Goal: Task Accomplishment & Management: Complete application form

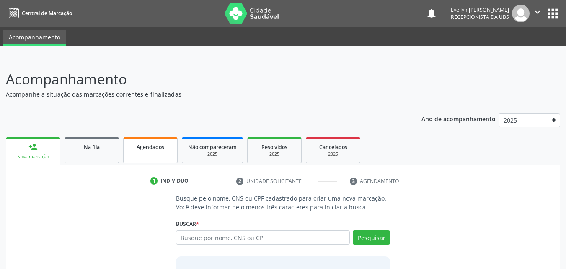
click at [146, 146] on span "Agendados" at bounding box center [151, 146] width 28 height 7
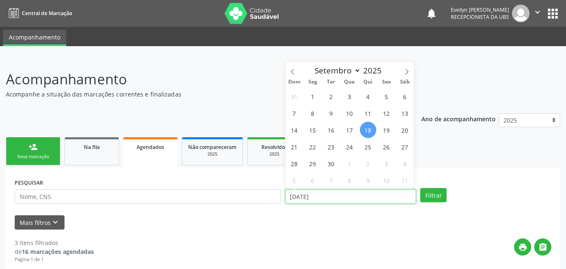
click at [312, 195] on input "[DATE]" at bounding box center [351, 196] width 131 height 14
click at [301, 75] on div "Janeiro Fevereiro Março Abril Maio Junho Julho Agosto Setembro Outubro Novembro…" at bounding box center [349, 69] width 97 height 14
click at [296, 72] on span at bounding box center [293, 69] width 14 height 14
click at [293, 70] on icon at bounding box center [293, 72] width 6 height 6
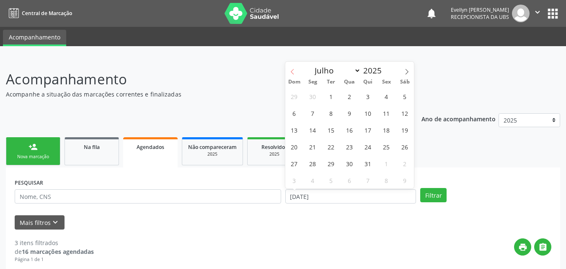
select select "5"
click at [291, 97] on span "1" at bounding box center [294, 96] width 16 height 16
type input "[DATE]"
click at [410, 68] on span at bounding box center [407, 69] width 14 height 14
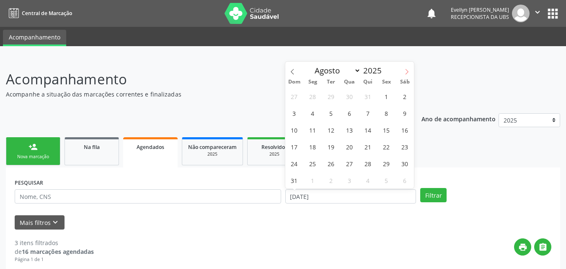
click at [410, 68] on span at bounding box center [407, 69] width 14 height 14
select select "10"
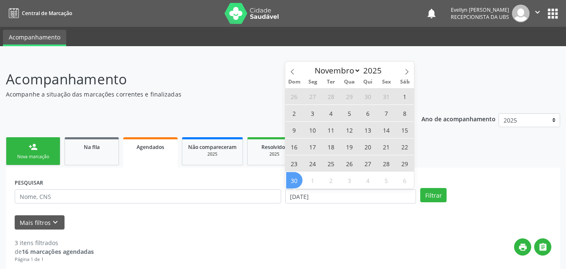
click at [297, 179] on span "30" at bounding box center [294, 180] width 16 height 16
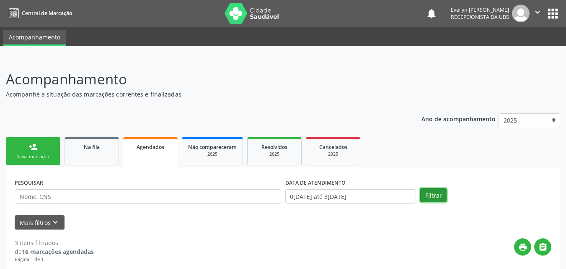
click at [422, 190] on button "Filtrar" at bounding box center [434, 195] width 26 height 14
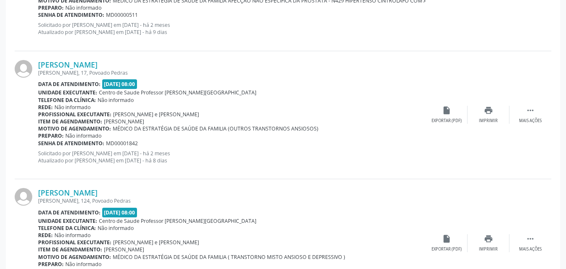
scroll to position [1946, 0]
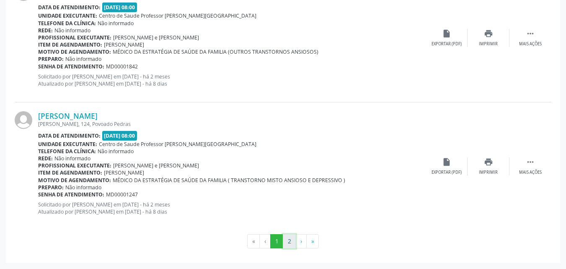
click at [291, 247] on button "2" at bounding box center [289, 241] width 13 height 14
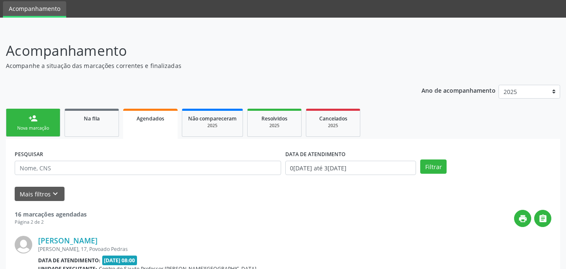
scroll to position [153, 0]
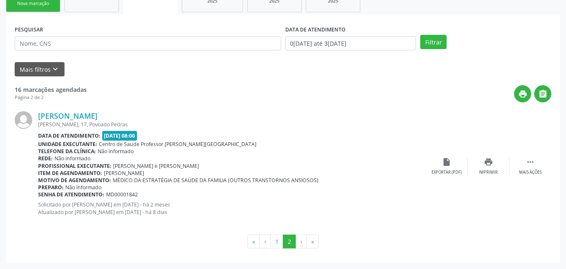
drag, startPoint x: 558, startPoint y: 162, endPoint x: 572, endPoint y: 157, distance: 15.7
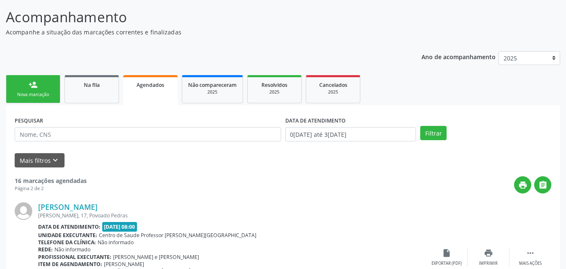
scroll to position [49, 0]
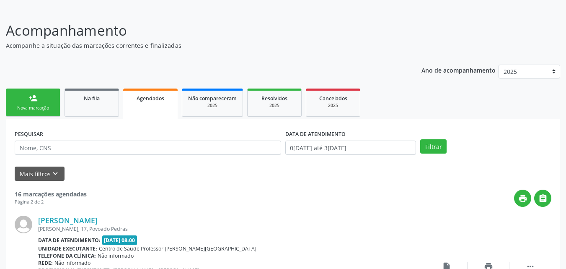
click at [25, 101] on link "person_add Nova marcação" at bounding box center [33, 102] width 55 height 28
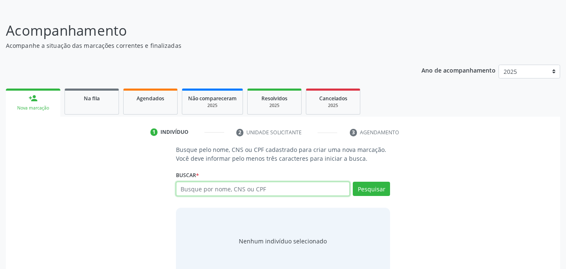
click at [226, 186] on input "text" at bounding box center [263, 189] width 174 height 14
type input "700003426424902"
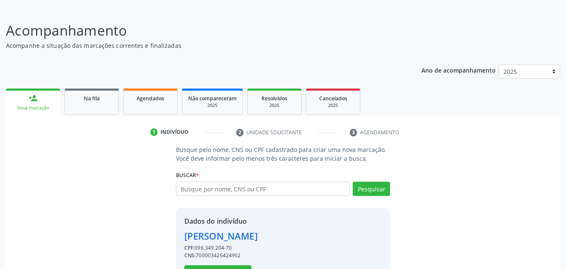
scroll to position [79, 0]
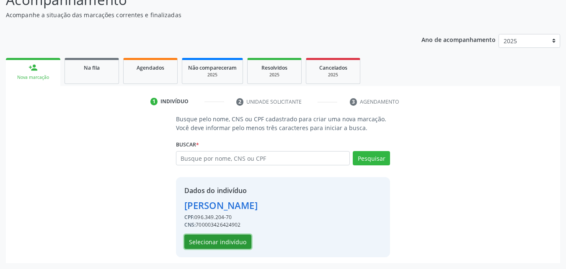
click at [205, 247] on button "Selecionar indivíduo" at bounding box center [217, 241] width 67 height 14
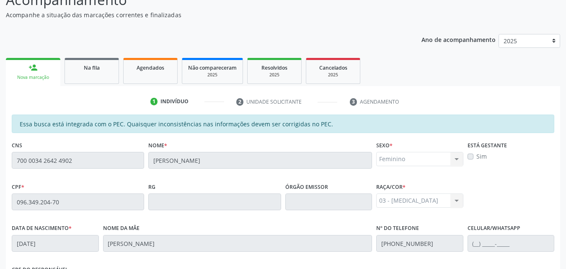
scroll to position [222, 0]
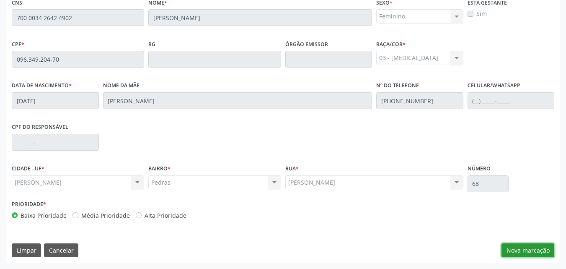
click at [522, 254] on button "Nova marcação" at bounding box center [528, 250] width 53 height 14
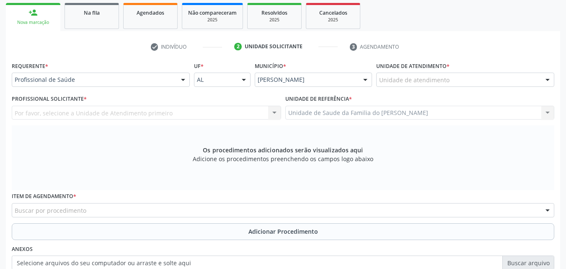
scroll to position [128, 0]
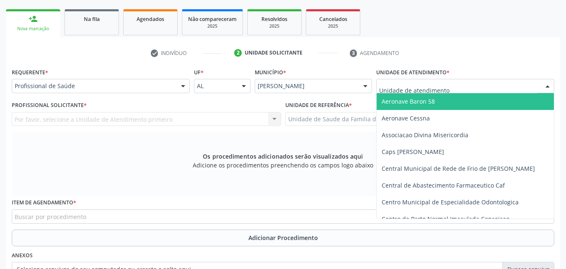
drag, startPoint x: 439, startPoint y: 80, endPoint x: 437, endPoint y: 88, distance: 8.6
click at [437, 88] on div at bounding box center [465, 86] width 178 height 14
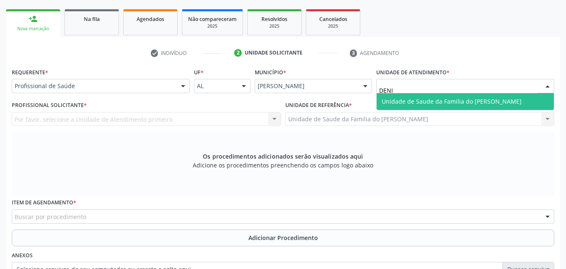
type input "[PERSON_NAME]"
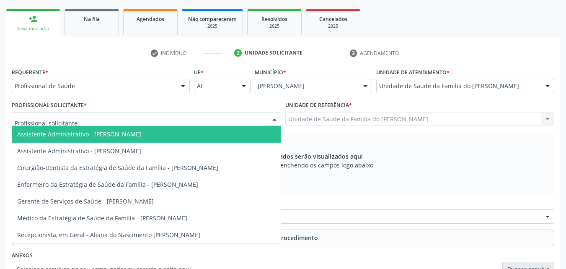
click at [77, 122] on div at bounding box center [147, 119] width 270 height 14
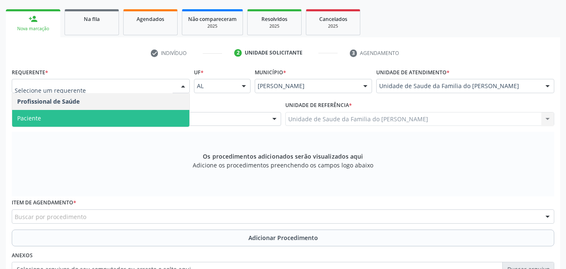
click at [141, 114] on span "Paciente" at bounding box center [100, 118] width 177 height 17
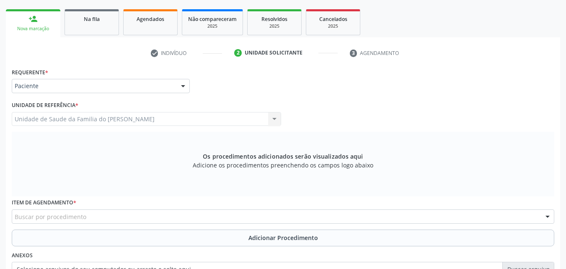
click at [104, 218] on div "Buscar por procedimento" at bounding box center [283, 216] width 543 height 14
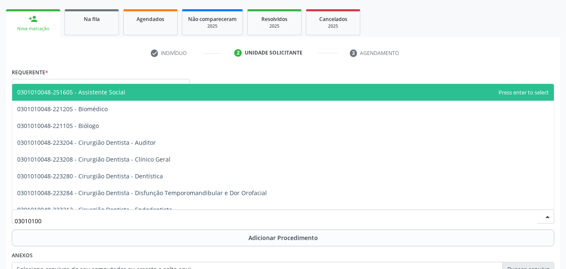
type input "030101004"
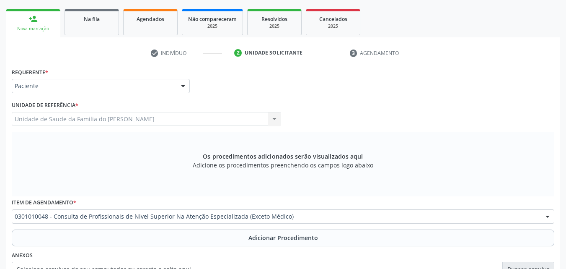
scroll to position [0, 0]
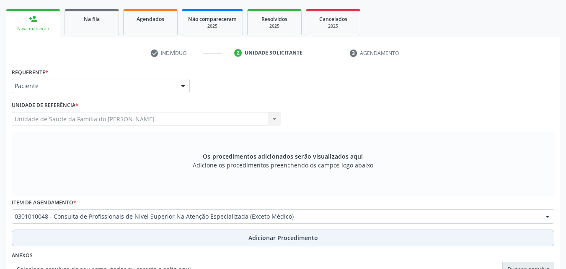
click at [93, 242] on button "Adicionar Procedimento" at bounding box center [283, 237] width 543 height 17
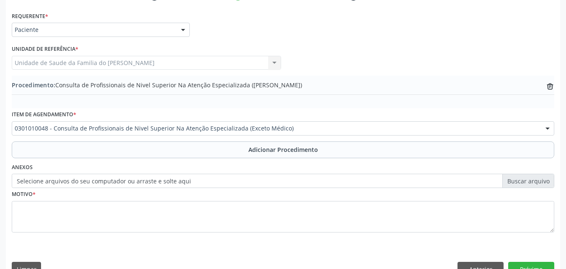
scroll to position [203, 0]
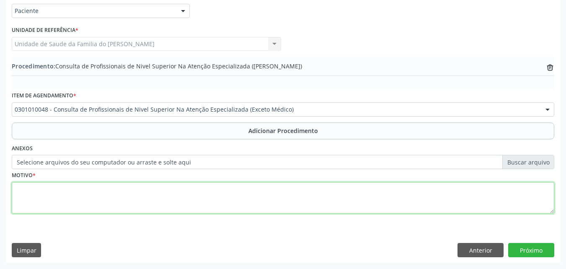
click at [272, 191] on textarea at bounding box center [283, 198] width 543 height 32
type textarea "ODONTOLOGIA RAIO-X DO 18 E 28 CÁRIE DENTÁRIA"
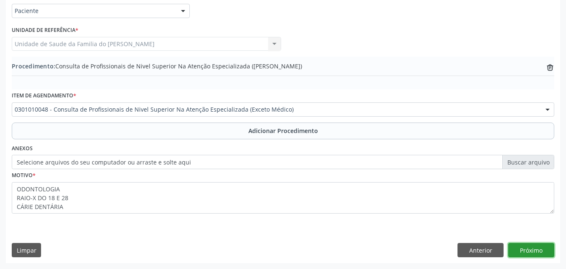
click at [549, 250] on button "Próximo" at bounding box center [532, 250] width 46 height 14
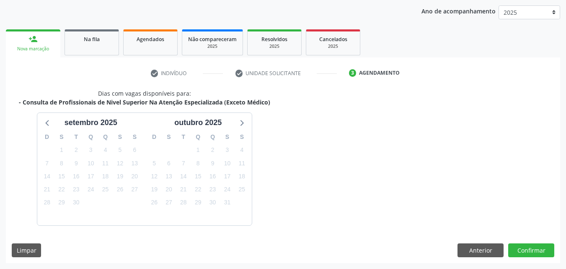
scroll to position [132, 0]
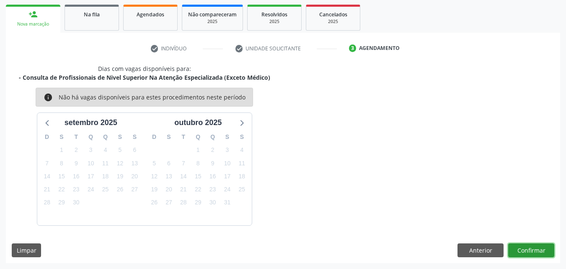
click at [549, 250] on button "Confirmar" at bounding box center [532, 250] width 46 height 14
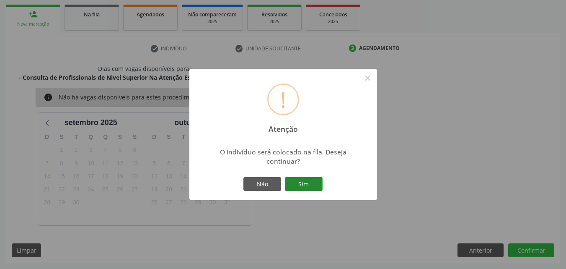
click at [302, 177] on button "Sim" at bounding box center [304, 184] width 38 height 14
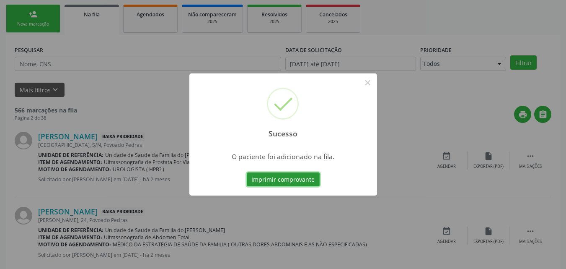
scroll to position [20, 0]
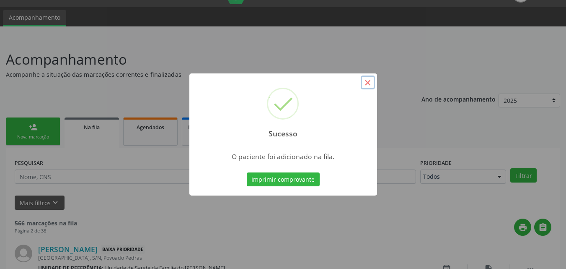
click at [367, 80] on button "×" at bounding box center [368, 82] width 14 height 14
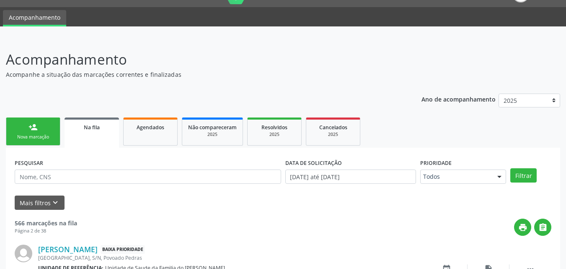
click at [45, 130] on link "person_add Nova marcação" at bounding box center [33, 131] width 55 height 28
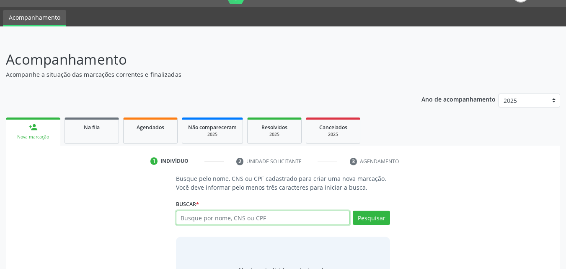
click at [187, 213] on input "text" at bounding box center [263, 217] width 174 height 14
type input "03639798406"
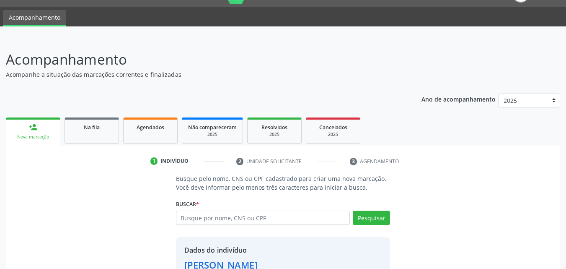
scroll to position [79, 0]
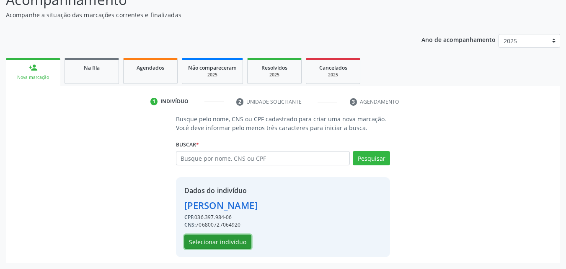
click at [232, 239] on button "Selecionar indivíduo" at bounding box center [217, 241] width 67 height 14
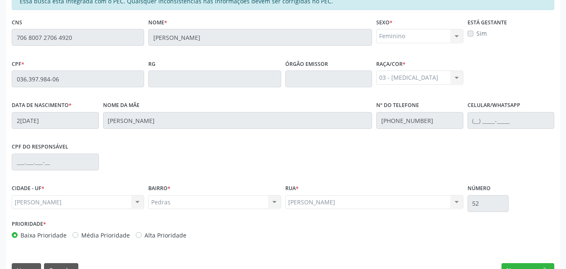
scroll to position [222, 0]
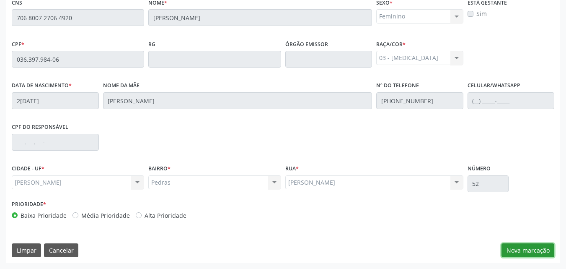
click at [527, 250] on button "Nova marcação" at bounding box center [528, 250] width 53 height 14
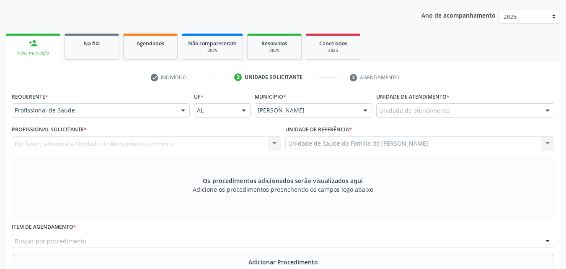
scroll to position [99, 0]
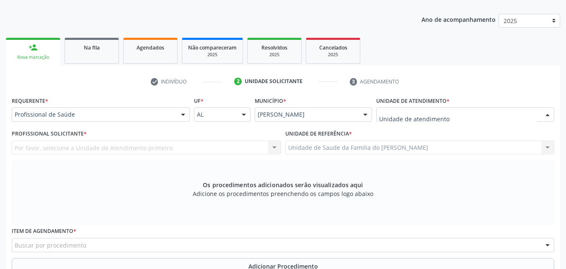
click at [471, 111] on div at bounding box center [465, 114] width 178 height 14
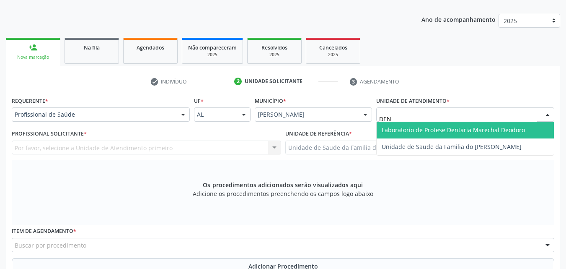
type input "DENI"
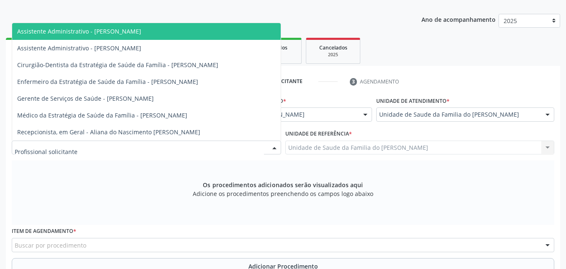
click at [182, 143] on div at bounding box center [147, 147] width 270 height 14
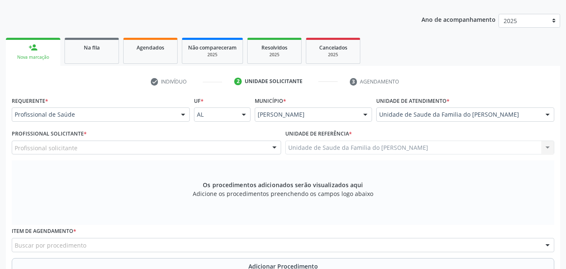
click at [188, 221] on div "Os procedimentos adicionados serão visualizados aqui Adicione os procedimentos …" at bounding box center [283, 192] width 543 height 65
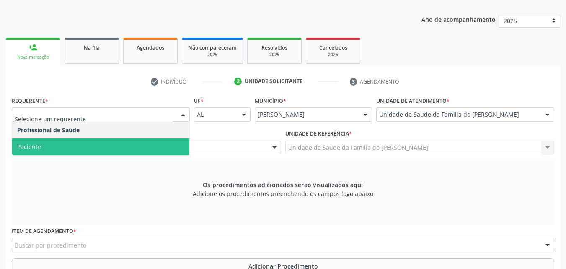
click at [133, 148] on span "Paciente" at bounding box center [100, 146] width 177 height 17
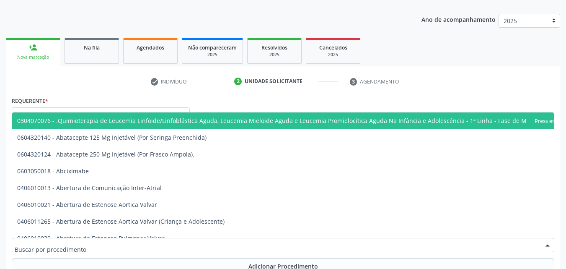
click at [112, 244] on div at bounding box center [283, 245] width 543 height 14
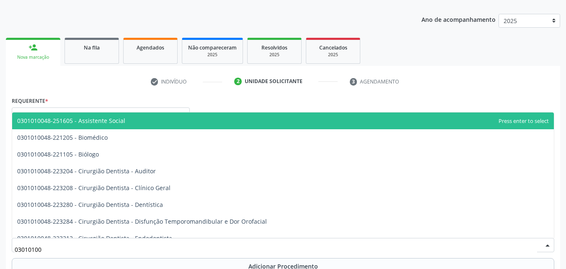
type input "030101004"
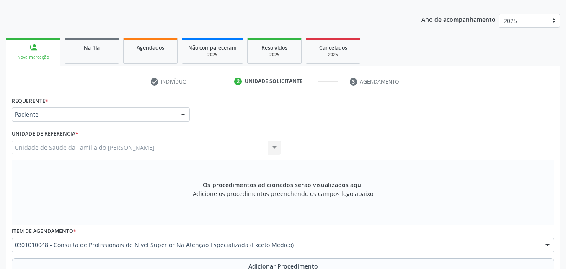
scroll to position [0, 0]
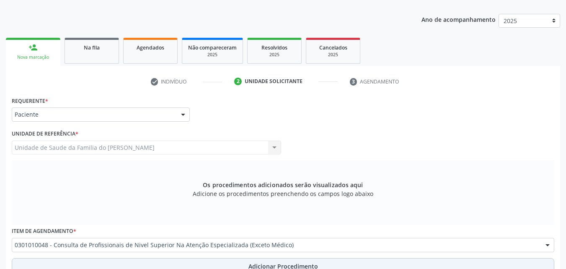
click at [113, 261] on button "Adicionar Procedimento" at bounding box center [283, 266] width 543 height 17
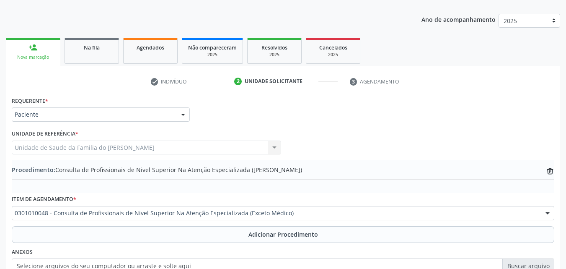
scroll to position [203, 0]
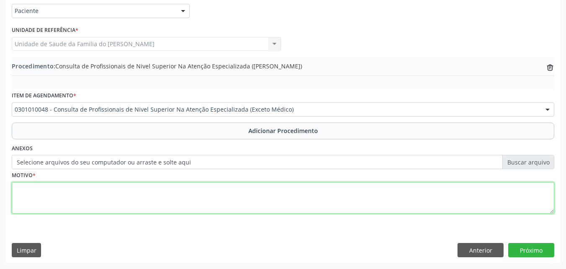
click at [375, 190] on textarea at bounding box center [283, 198] width 543 height 32
type textarea "ODONTOLOGIA RAIO-X DO 37 E 38 CÁRIE DENTÁRIA"
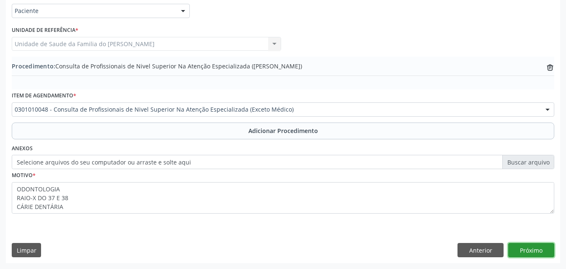
click at [548, 248] on button "Próximo" at bounding box center [532, 250] width 46 height 14
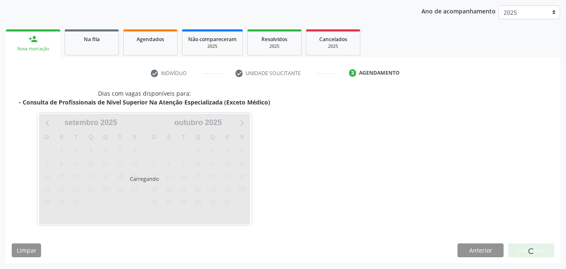
scroll to position [132, 0]
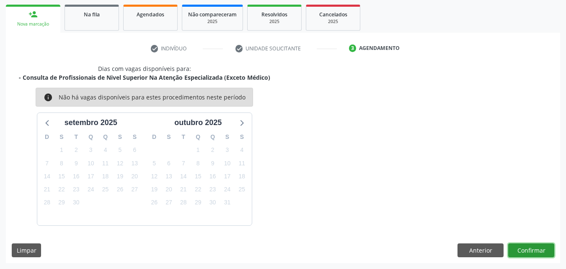
click at [542, 246] on button "Confirmar" at bounding box center [532, 250] width 46 height 14
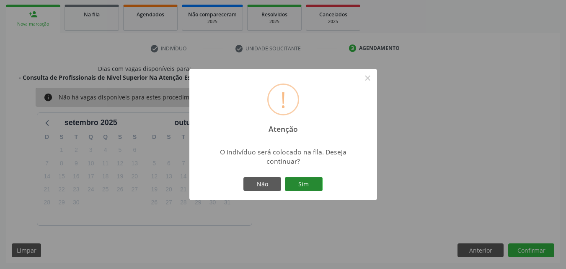
click at [303, 181] on button "Sim" at bounding box center [304, 184] width 38 height 14
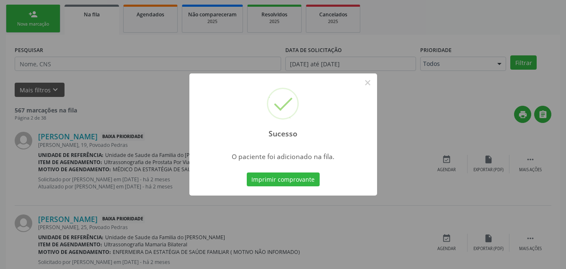
scroll to position [20, 0]
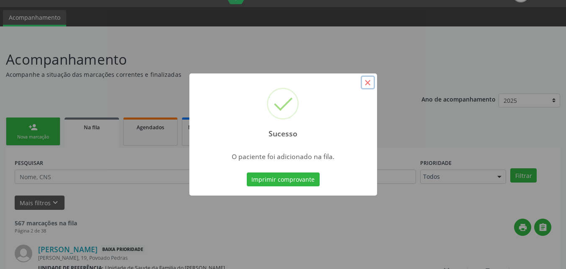
click at [365, 87] on button "×" at bounding box center [368, 82] width 14 height 14
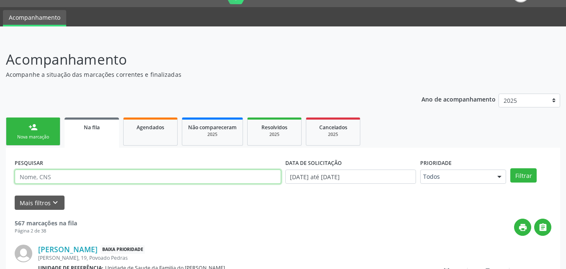
click at [103, 182] on input "text" at bounding box center [148, 176] width 267 height 14
type input "[PERSON_NAME]"
click at [511, 168] on button "Filtrar" at bounding box center [524, 175] width 26 height 14
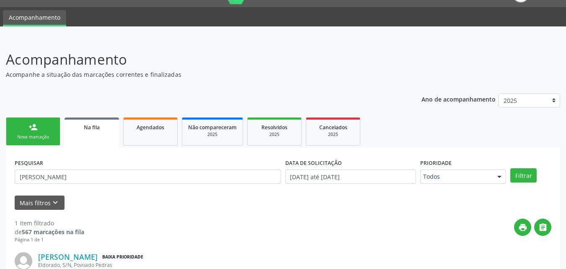
scroll to position [83, 0]
